Goal: Check status: Check status

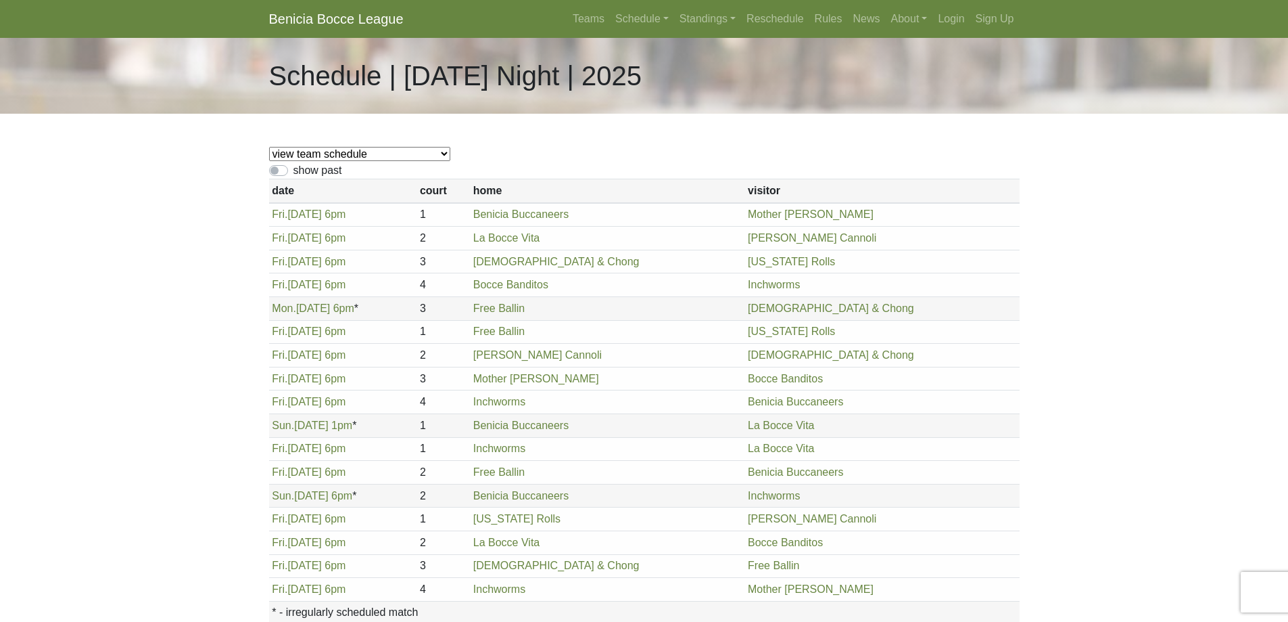
click at [373, 156] on select "view team schedule Benicia Buccaneers La Bocce Vita Free Ballin Inchworms Rolli…" at bounding box center [359, 154] width 181 height 14
select select "1860"
click at [269, 147] on select "view team schedule Benicia Buccaneers La Bocce Vita Free Ballin Inchworms Rolli…" at bounding box center [359, 154] width 181 height 14
click at [310, 228] on td "Fri. 8/15, 6pm" at bounding box center [343, 239] width 148 height 24
